Goal: Information Seeking & Learning: Learn about a topic

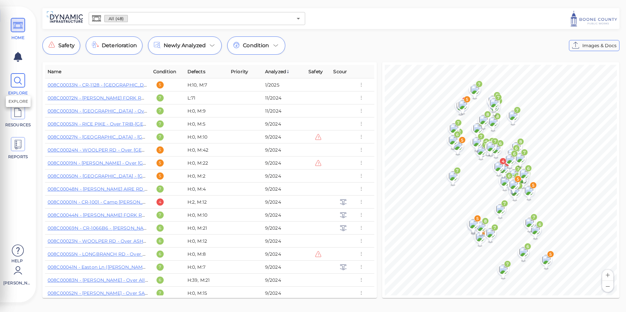
click at [21, 82] on icon at bounding box center [18, 81] width 10 height 15
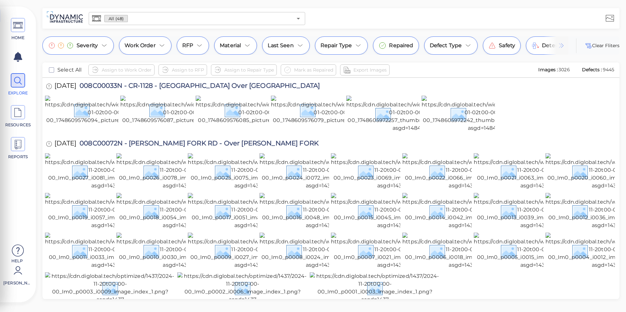
click at [559, 47] on img at bounding box center [561, 46] width 8 height 8
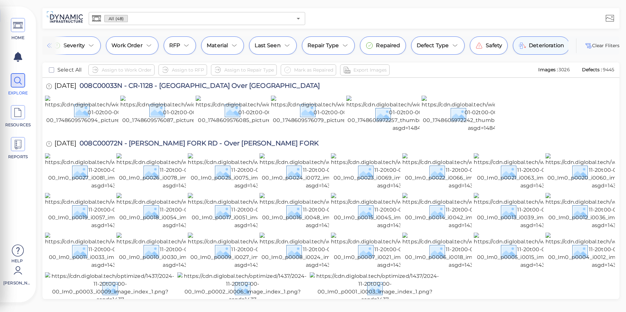
click at [555, 46] on span "Deterioration" at bounding box center [545, 46] width 35 height 8
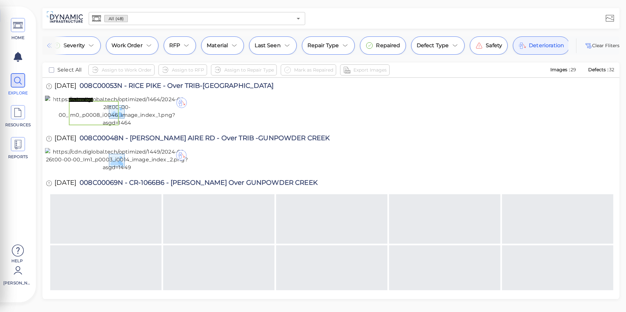
click at [182, 102] on div at bounding box center [181, 103] width 10 height 10
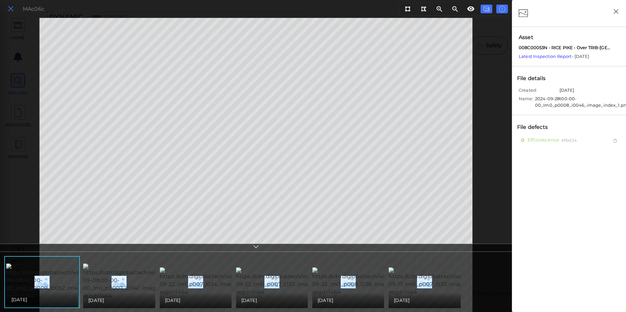
click at [11, 10] on icon at bounding box center [10, 9] width 7 height 9
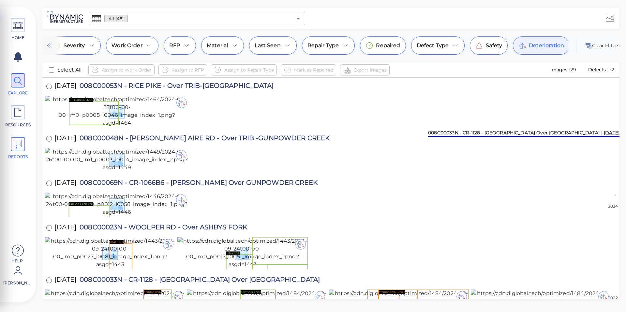
click at [10, 152] on span "REPORTS" at bounding box center [17, 148] width 29 height 23
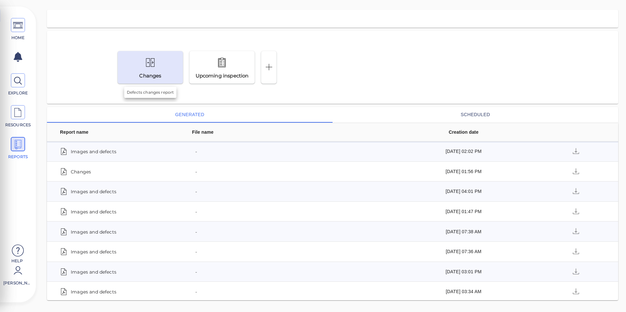
click at [169, 68] on div "Changes" at bounding box center [150, 67] width 65 height 33
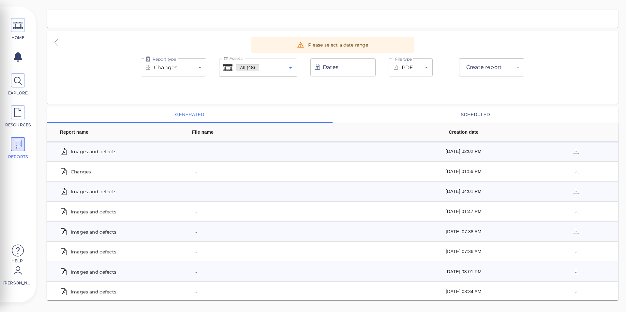
click at [293, 67] on icon "Open" at bounding box center [290, 68] width 8 height 8
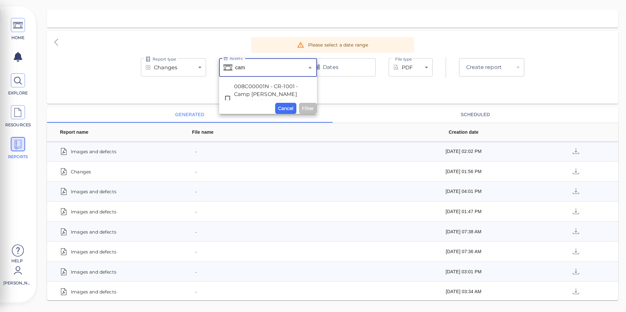
type input "camp"
click at [257, 91] on span "008C00001N - CR-1001 - Camp [PERSON_NAME] Over GUNPOWDER CREEK" at bounding box center [268, 98] width 68 height 31
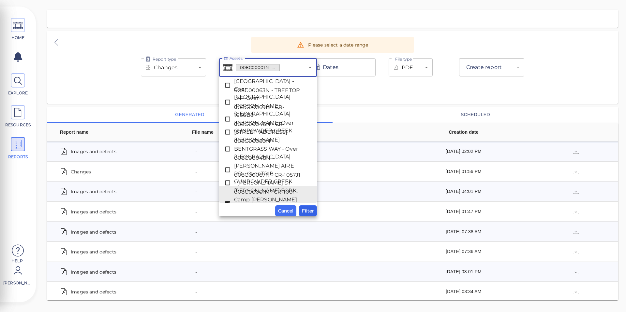
click at [310, 211] on span "Filter" at bounding box center [308, 211] width 12 height 8
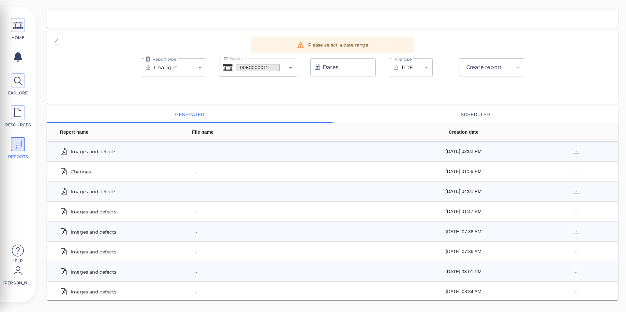
click at [364, 69] on input "Dates" at bounding box center [342, 67] width 65 height 18
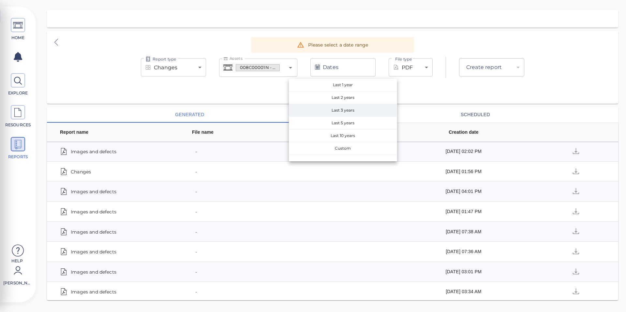
click at [360, 108] on span "Last 3 years" at bounding box center [343, 110] width 108 height 12
type input "[DATE] - [DATE]"
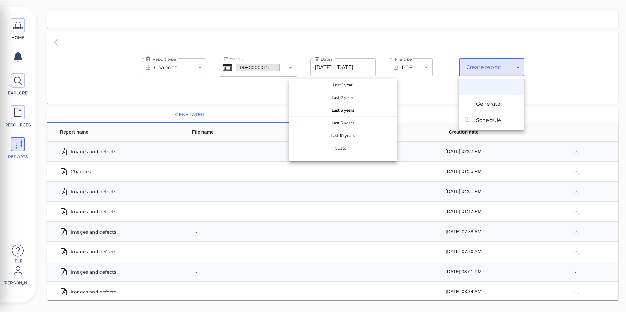
click at [499, 0] on body "This app is not optimized for mobile screens. Please access using a desktop or …" at bounding box center [313, 0] width 626 height 0
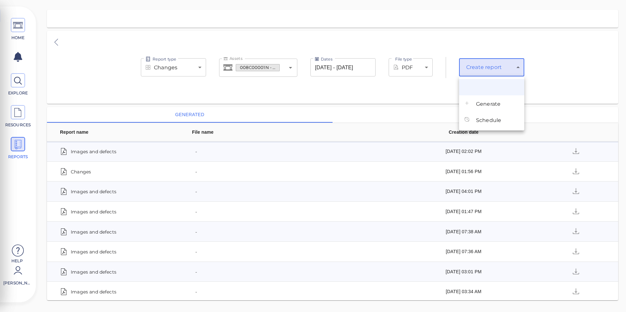
click at [484, 107] on span "Generate" at bounding box center [488, 104] width 24 height 8
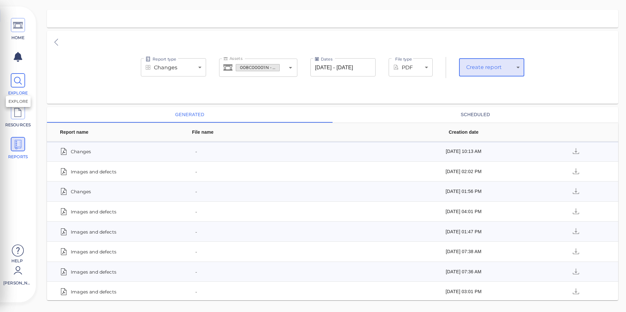
click at [21, 86] on icon at bounding box center [18, 81] width 10 height 15
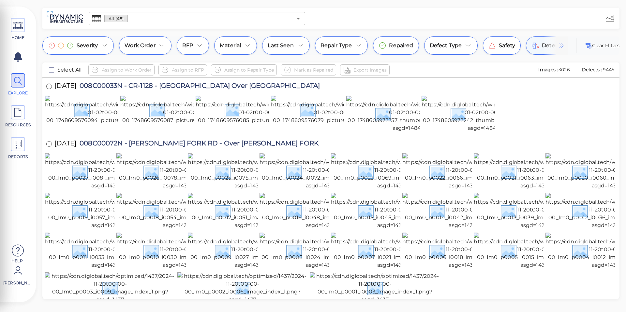
click at [560, 46] on img at bounding box center [561, 46] width 8 height 8
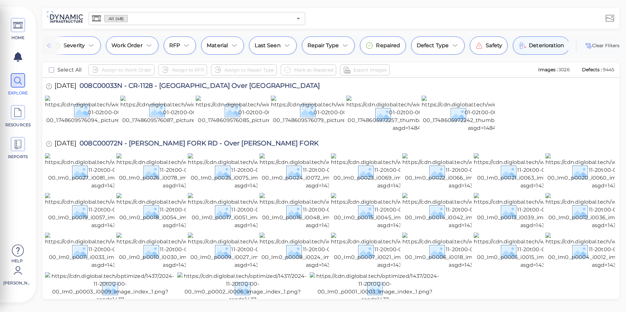
click at [534, 46] on span "Deterioration" at bounding box center [545, 46] width 35 height 8
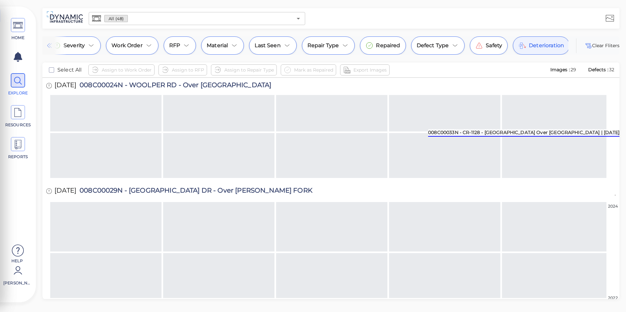
scroll to position [663, 0]
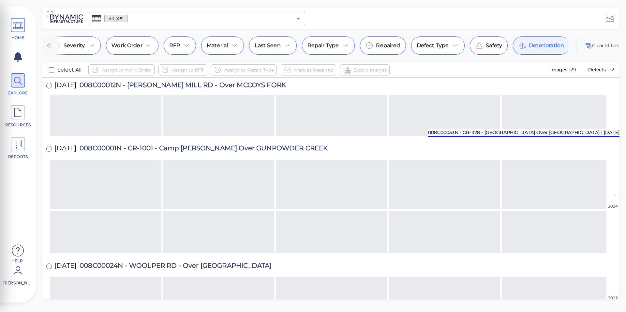
click at [13, 28] on icon at bounding box center [18, 25] width 10 height 15
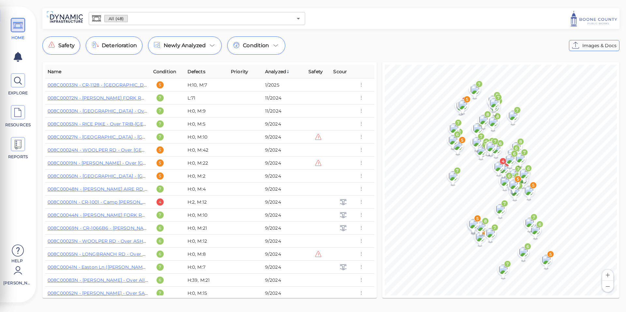
drag, startPoint x: 375, startPoint y: 117, endPoint x: 368, endPoint y: 143, distance: 26.9
click at [371, 147] on div "Name Condition Defects Priority Analyzed Safety Scour 008C00033N - CR-1128 - [G…" at bounding box center [209, 180] width 334 height 236
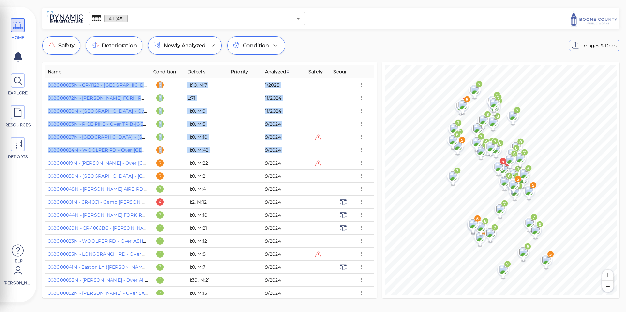
click at [374, 140] on div "Name Condition Defects Priority Analyzed Safety Scour 008C00033N - CR-1128 - [G…" at bounding box center [209, 180] width 334 height 236
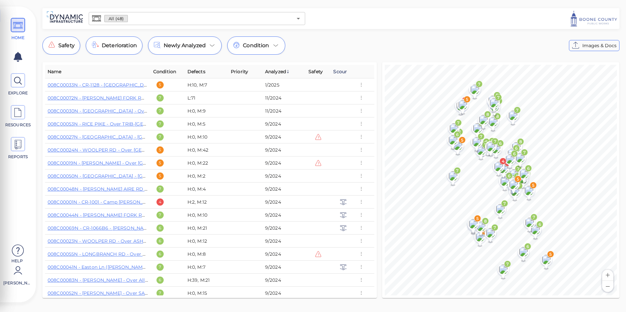
click at [341, 70] on span "Scour" at bounding box center [340, 72] width 14 height 8
click at [341, 70] on span "Scour" at bounding box center [342, 72] width 18 height 8
